Goal: Task Accomplishment & Management: Manage account settings

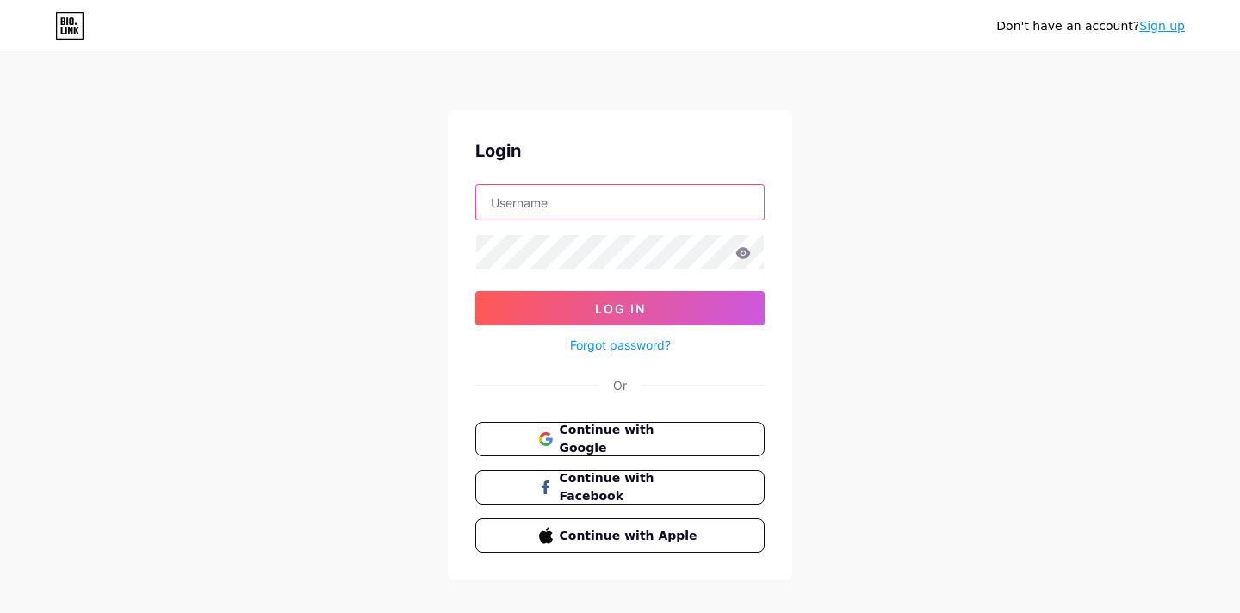
click at [538, 211] on input "text" at bounding box center [619, 202] width 287 height 34
type input "[EMAIL_ADDRESS][DOMAIN_NAME]"
click at [599, 344] on link "Forgot password?" at bounding box center [620, 345] width 101 height 18
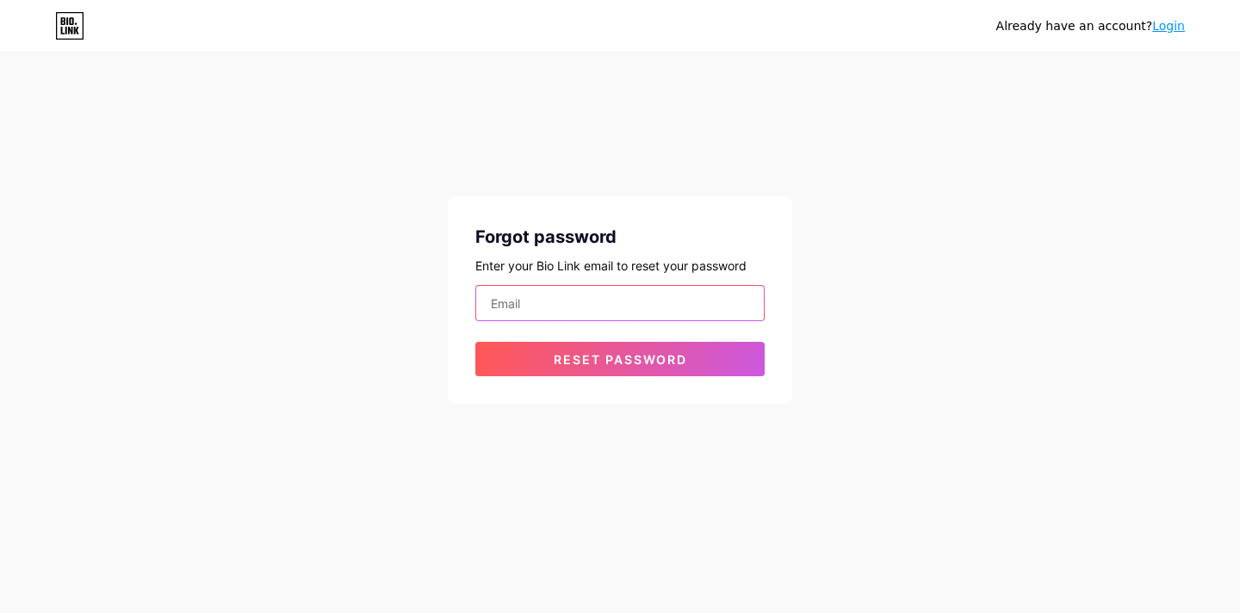
click at [518, 308] on input "email" at bounding box center [619, 303] width 287 height 34
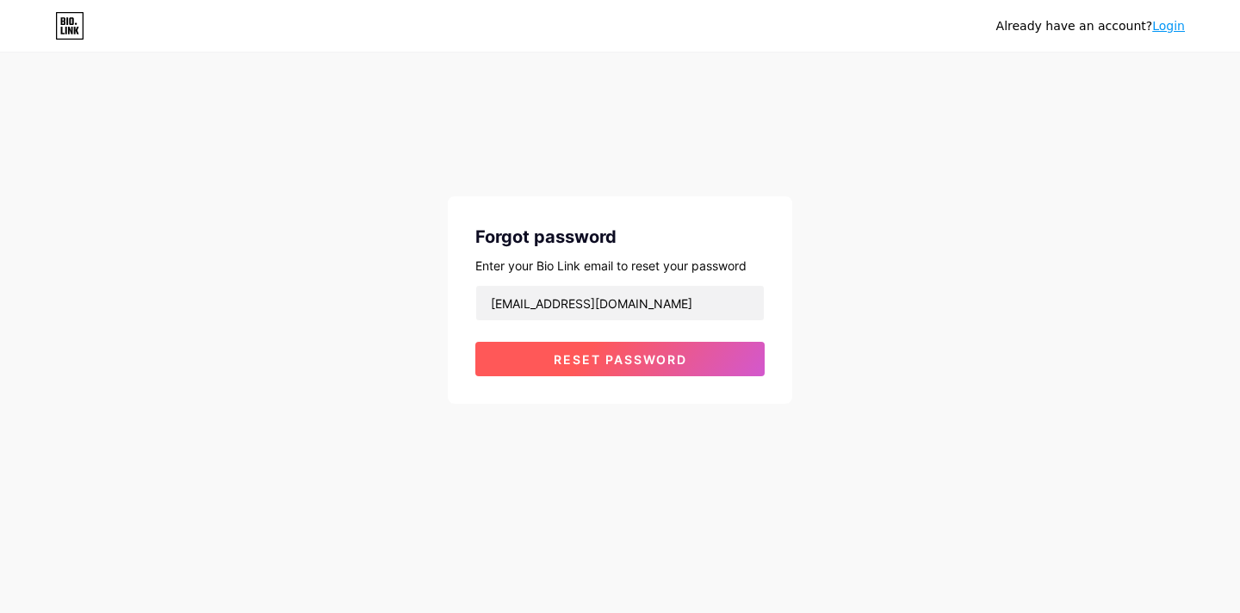
click at [592, 360] on span "Reset password" at bounding box center [619, 359] width 133 height 15
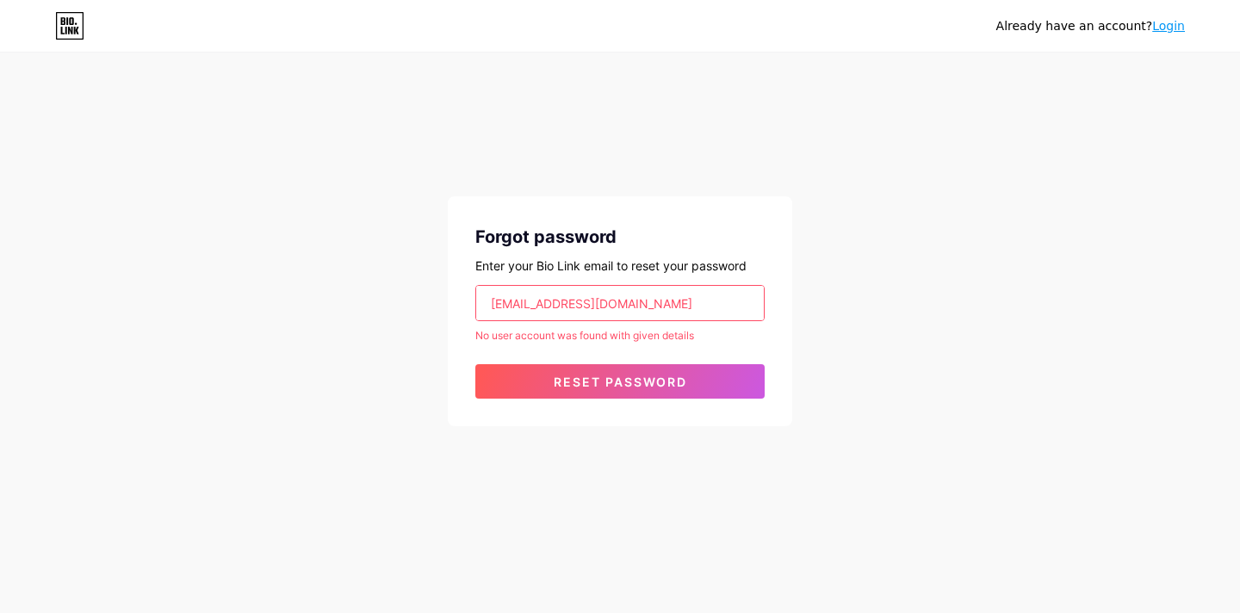
click at [608, 309] on input "[EMAIL_ADDRESS][DOMAIN_NAME]" at bounding box center [619, 303] width 287 height 34
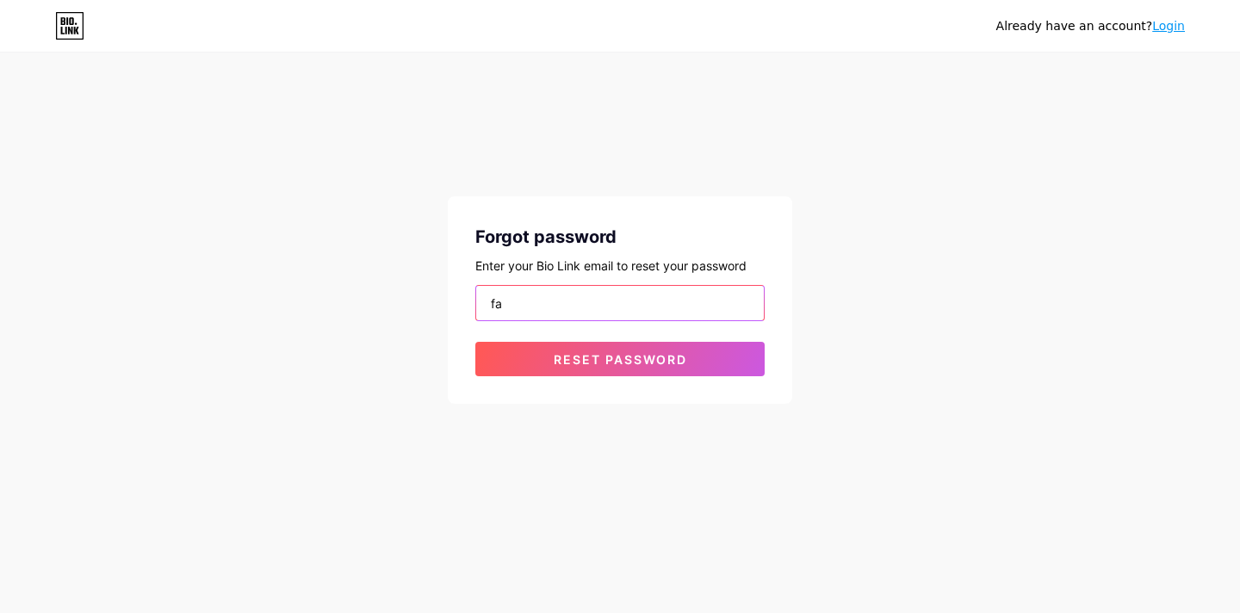
type input "f"
type input "[EMAIL_ADDRESS][DOMAIN_NAME]"
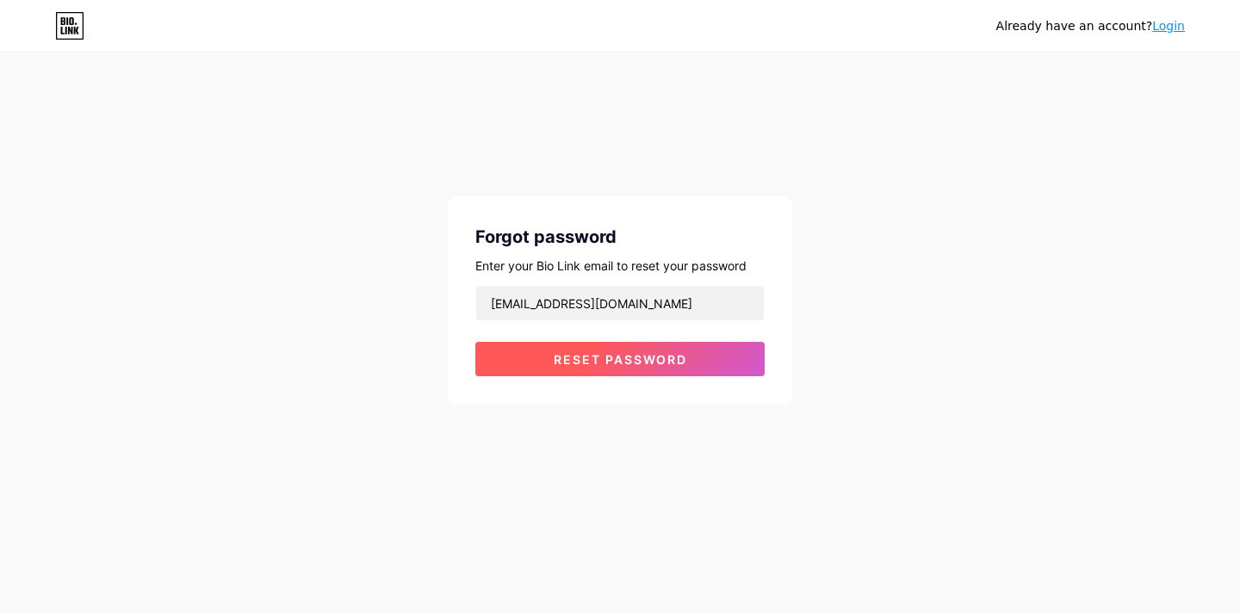
click at [629, 348] on button "Reset password" at bounding box center [619, 359] width 289 height 34
